Goal: Find specific page/section: Find specific page/section

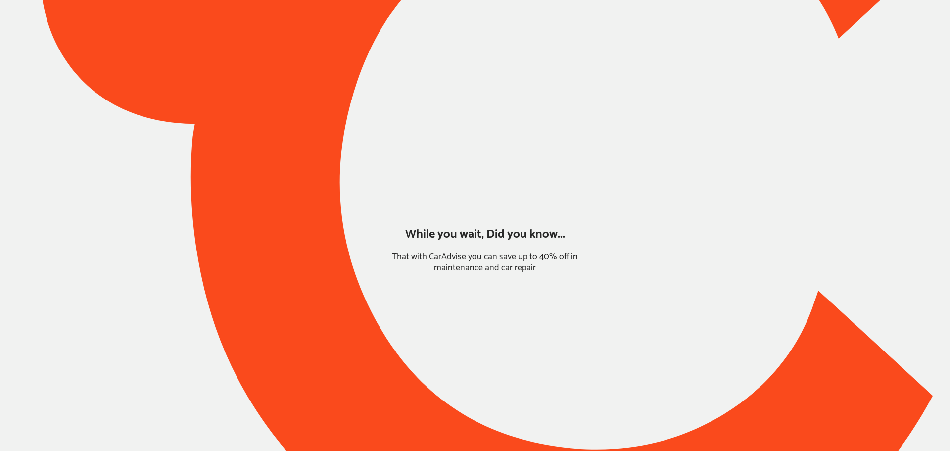
type input "*****"
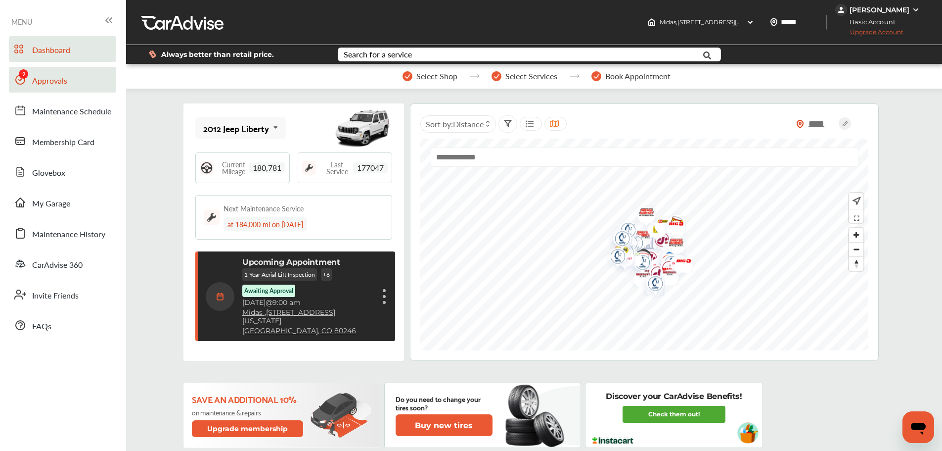
click at [48, 86] on span "Approvals" at bounding box center [49, 81] width 35 height 13
